Goal: Information Seeking & Learning: Learn about a topic

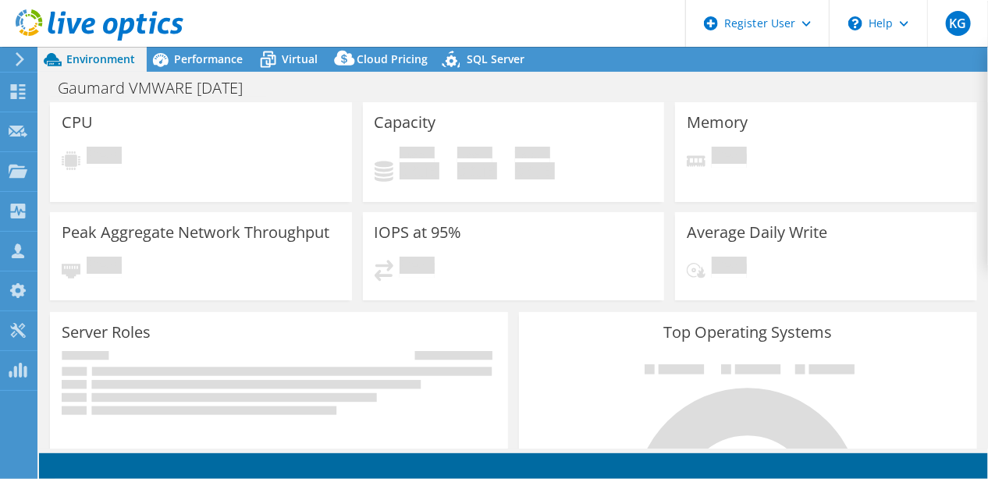
select select "USD"
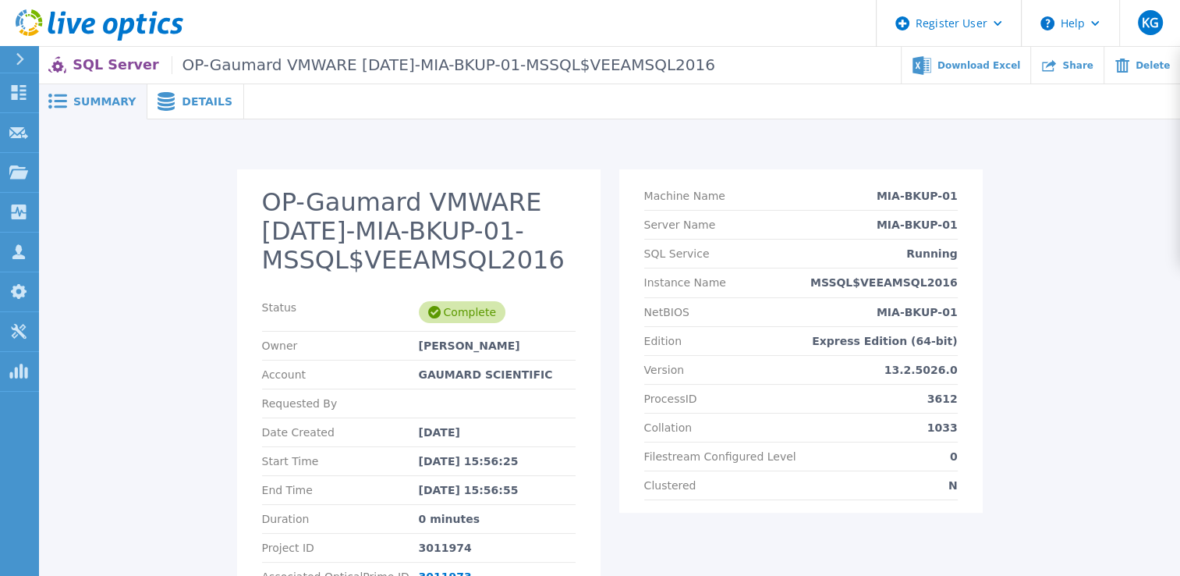
click at [210, 96] on span "Details" at bounding box center [207, 101] width 51 height 11
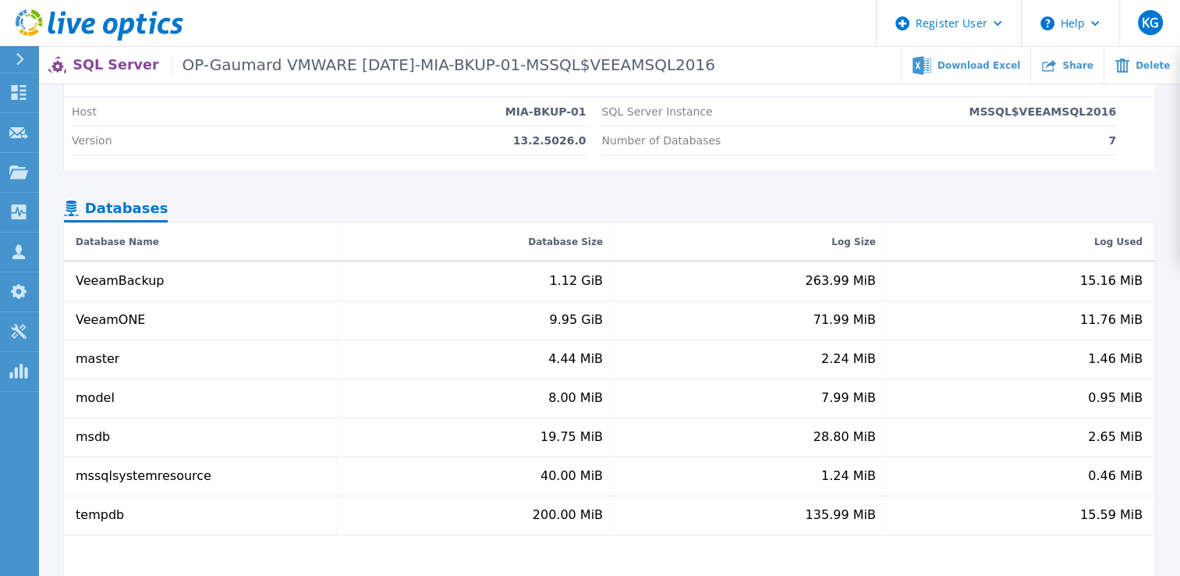
scroll to position [80, 0]
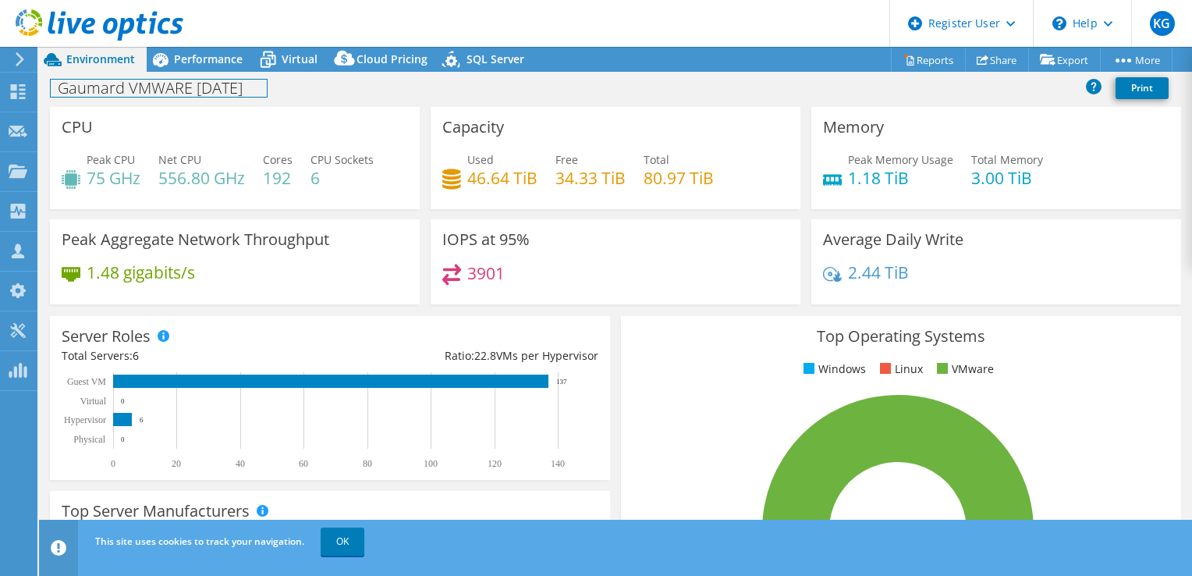
click at [177, 73] on div "Gaumard VMWARE [DATE] Print" at bounding box center [615, 87] width 1153 height 29
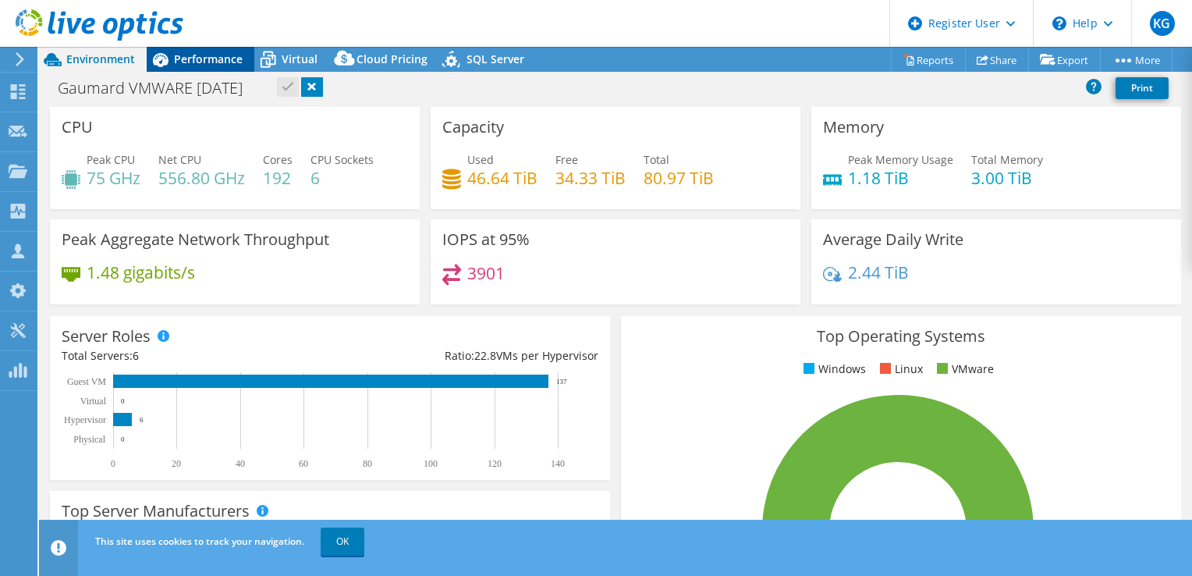
click at [177, 61] on span "Performance" at bounding box center [208, 58] width 69 height 15
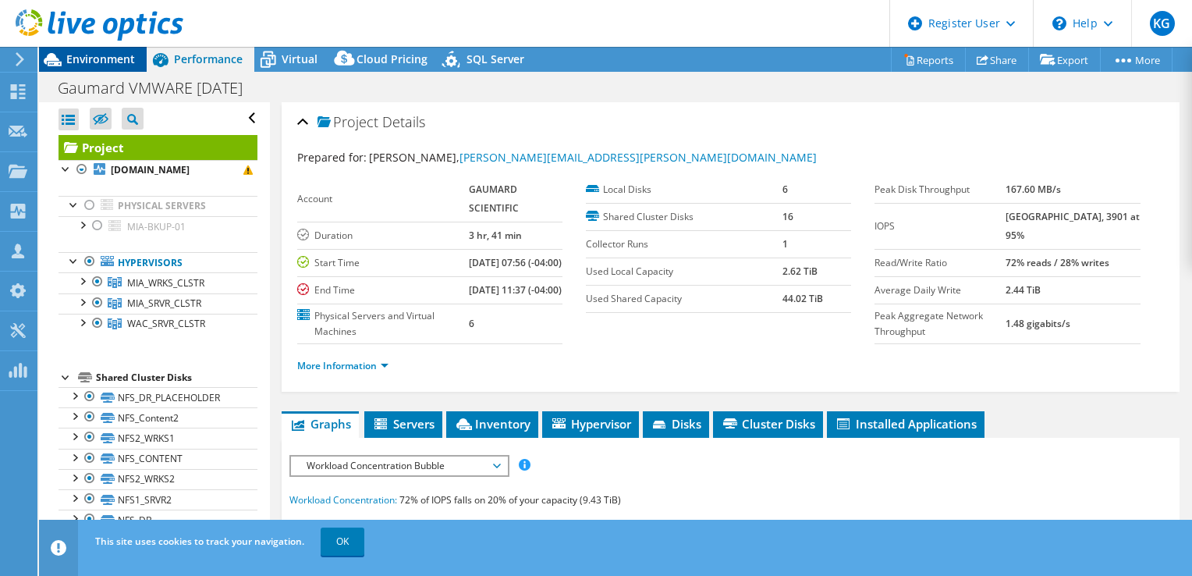
click at [116, 56] on span "Environment" at bounding box center [100, 58] width 69 height 15
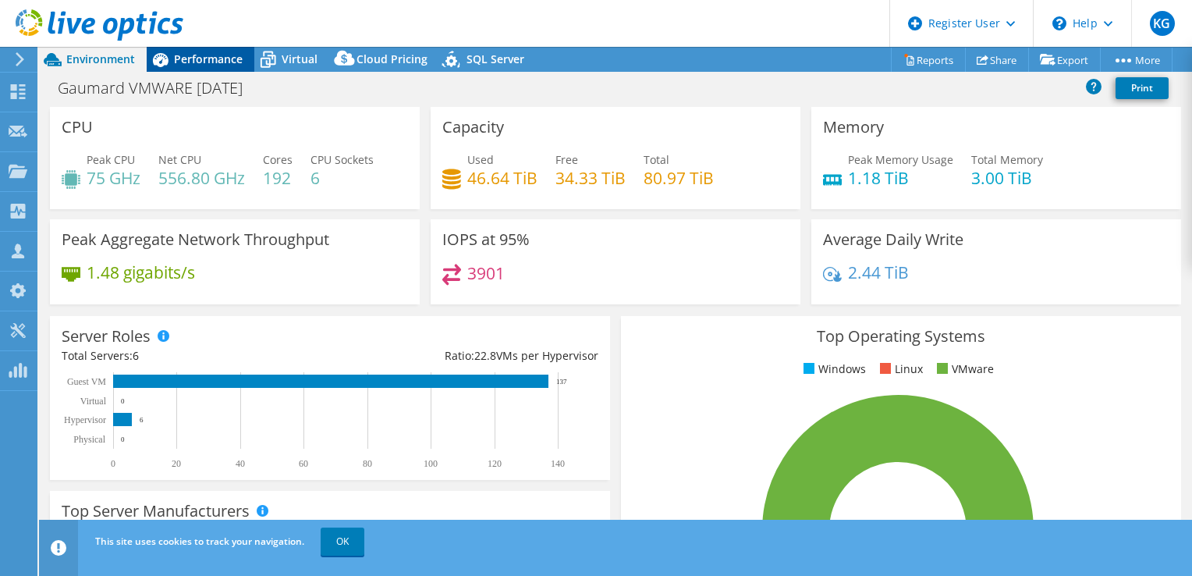
click at [193, 70] on div "Performance" at bounding box center [201, 59] width 108 height 25
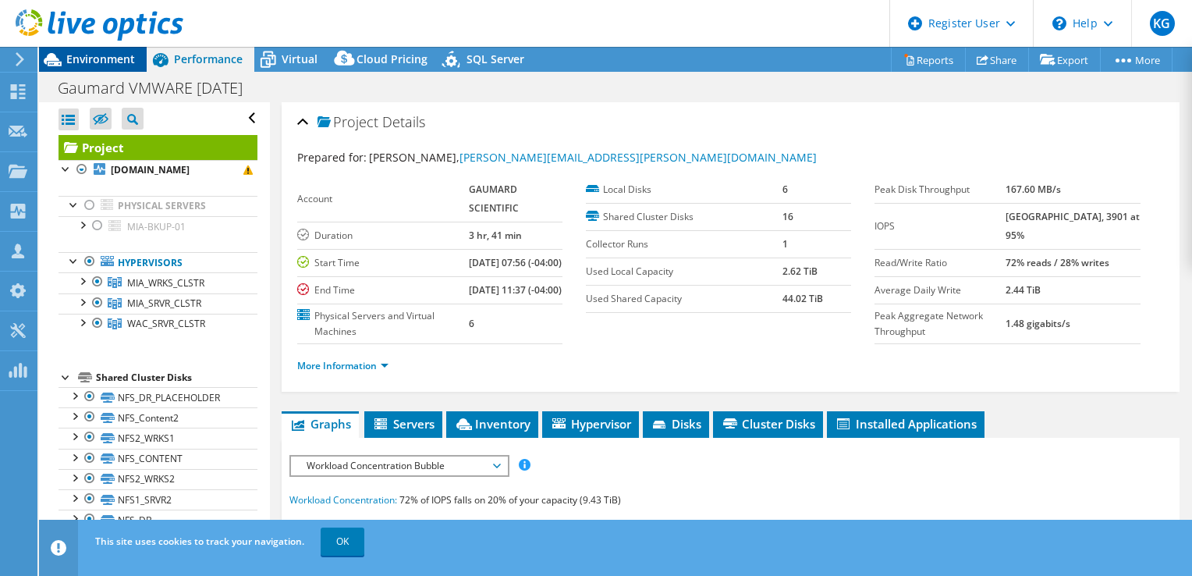
click at [116, 62] on span "Environment" at bounding box center [100, 58] width 69 height 15
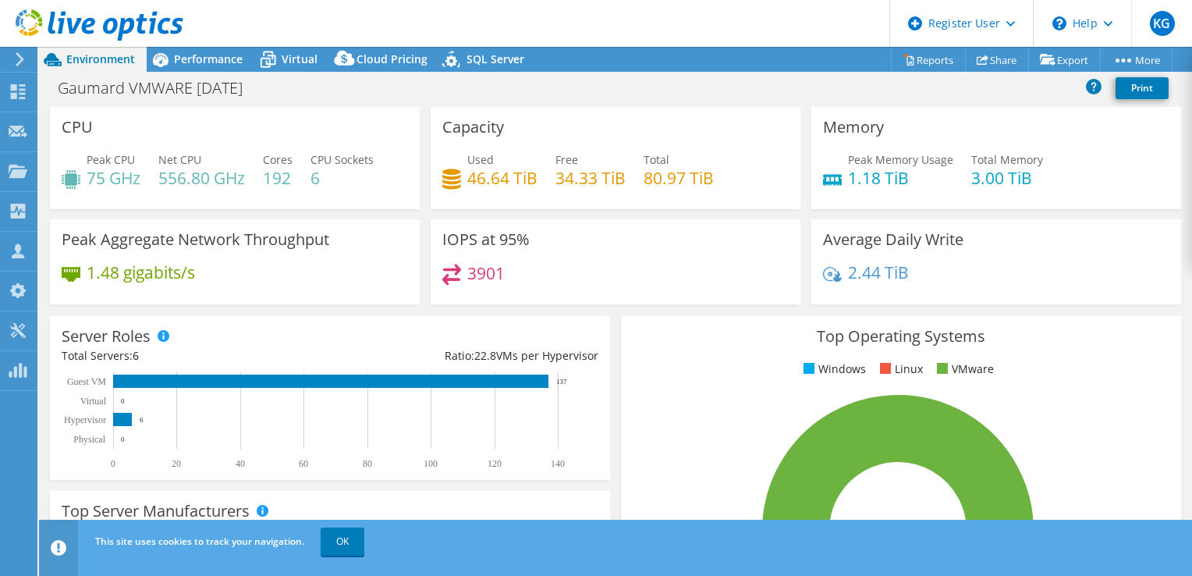
click at [665, 197] on div "Used 46.64 TiB Free 34.33 TiB Total 80.97 TiB" at bounding box center [615, 176] width 346 height 51
click at [1088, 299] on div "Average Daily Write 2.44 TiB" at bounding box center [996, 261] width 370 height 85
click at [176, 54] on span "Performance" at bounding box center [208, 58] width 69 height 15
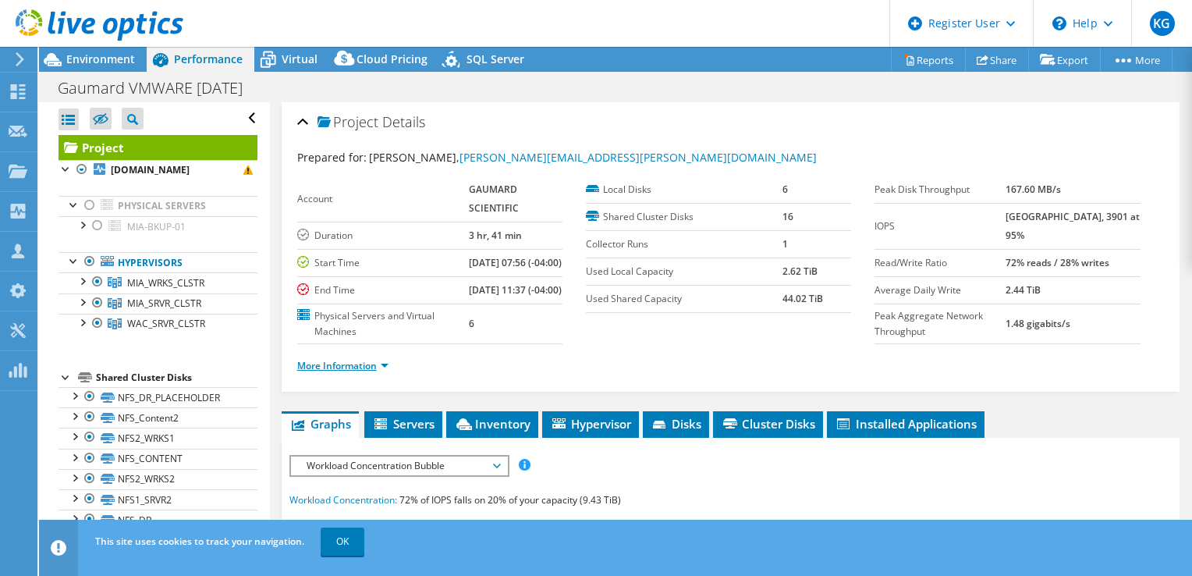
click at [353, 372] on link "More Information" at bounding box center [342, 365] width 91 height 13
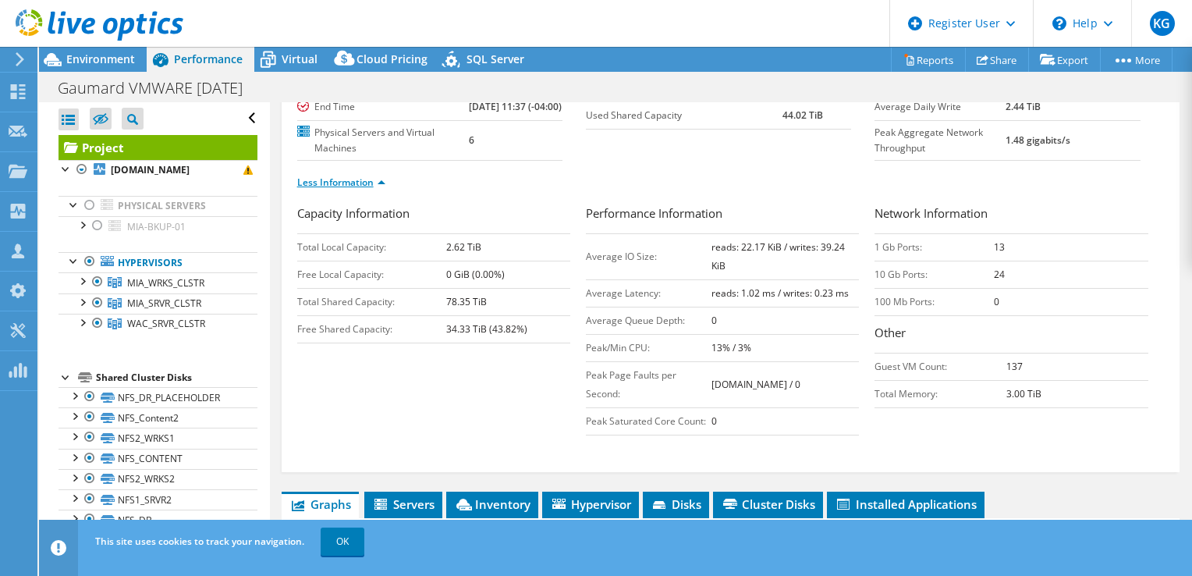
scroll to position [193, 0]
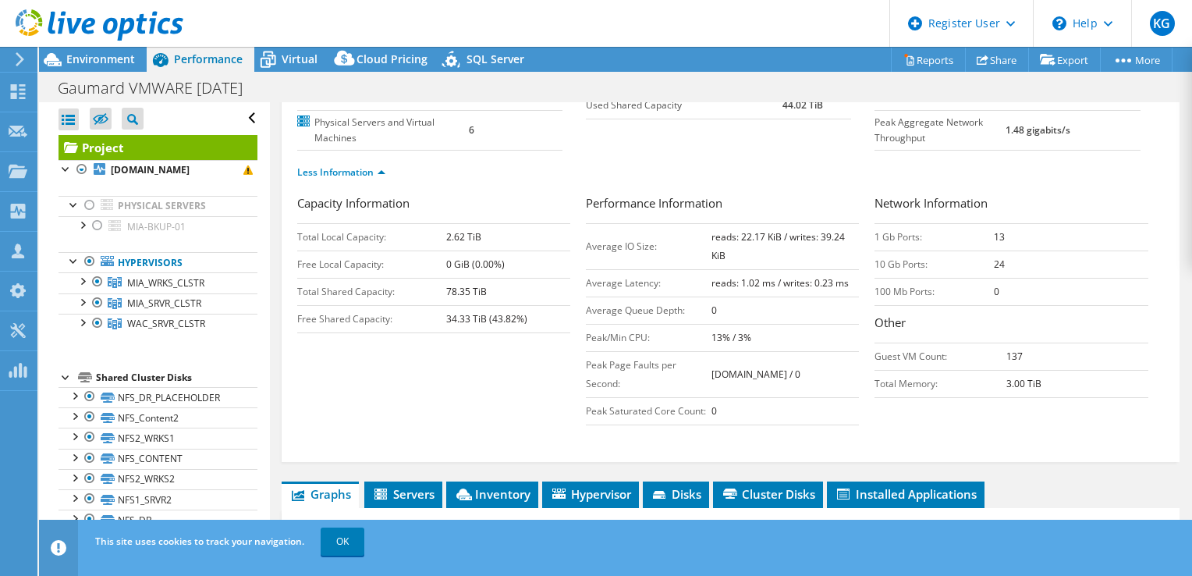
click at [122, 378] on div "Project [DOMAIN_NAME] Physical Servers MIA-BKUP-01" at bounding box center [158, 466] width 199 height 663
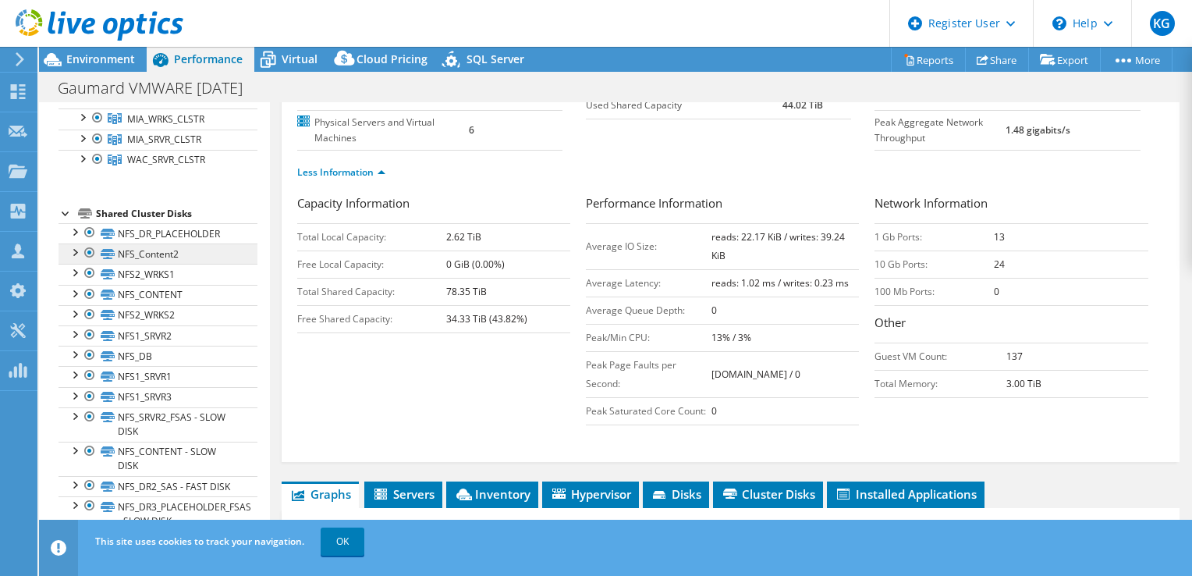
scroll to position [168, 0]
